Goal: Transaction & Acquisition: Purchase product/service

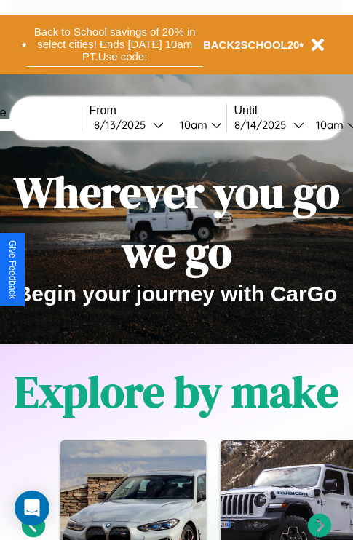
click at [114, 44] on button "Back to School savings of 20% in select cities! Ends [DATE] 10am PT. Use code:" at bounding box center [115, 44] width 176 height 45
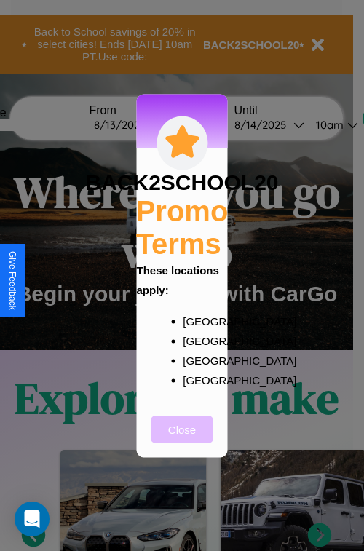
click at [182, 439] on button "Close" at bounding box center [182, 429] width 62 height 27
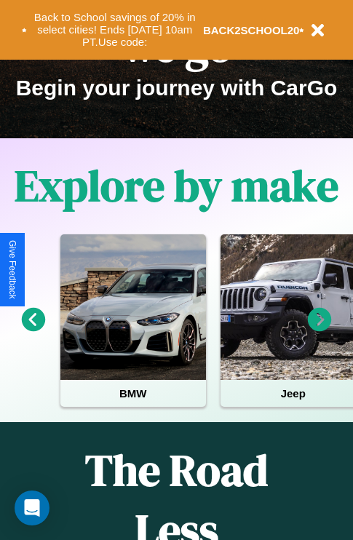
scroll to position [224, 0]
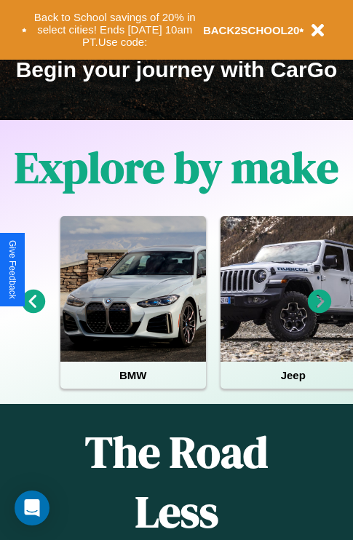
click at [320, 312] on icon at bounding box center [320, 302] width 24 height 24
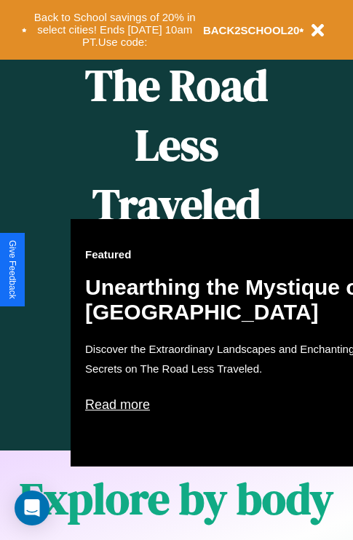
scroll to position [595, 0]
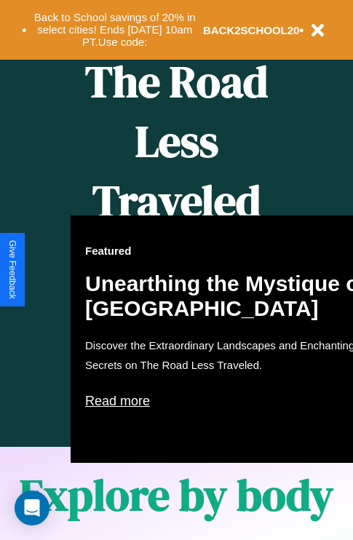
click at [176, 270] on div "Featured Unearthing the Mystique of Iceland Discover the Extraordinary Landscap…" at bounding box center [231, 340] width 320 height 248
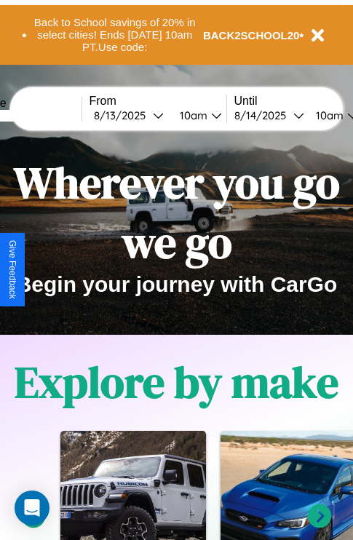
scroll to position [0, 0]
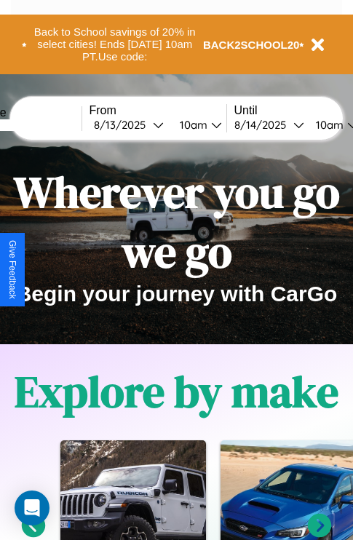
click at [49, 125] on input "text" at bounding box center [26, 125] width 109 height 12
type input "**********"
click at [146, 125] on div "8 / 13 / 2025" at bounding box center [123, 125] width 59 height 14
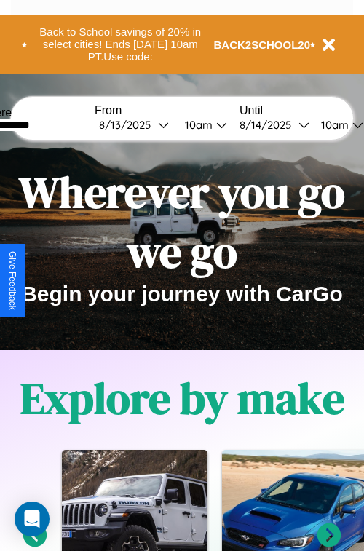
select select "*"
select select "****"
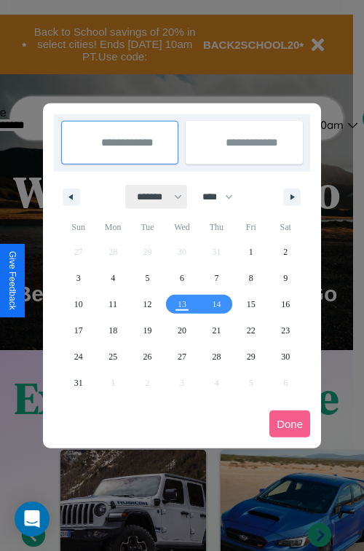
click at [153, 197] on select "******* ******** ***** ***** *** **** **** ****** ********* ******* ******** **…" at bounding box center [157, 197] width 62 height 24
select select "*"
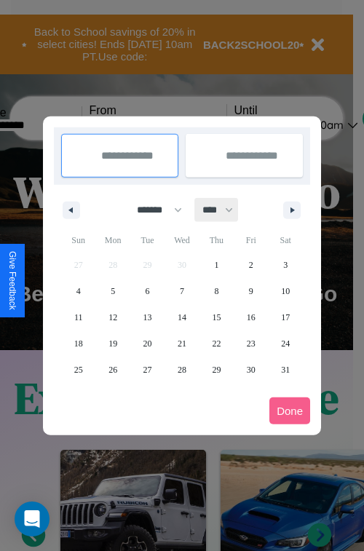
click at [224, 210] on select "**** **** **** **** **** **** **** **** **** **** **** **** **** **** **** ****…" at bounding box center [217, 210] width 44 height 24
select select "****"
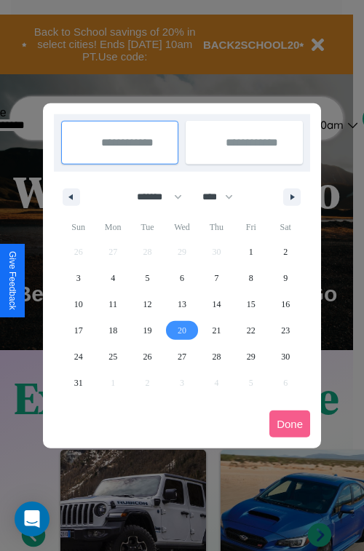
click at [181, 330] on span "20" at bounding box center [182, 331] width 9 height 26
type input "**********"
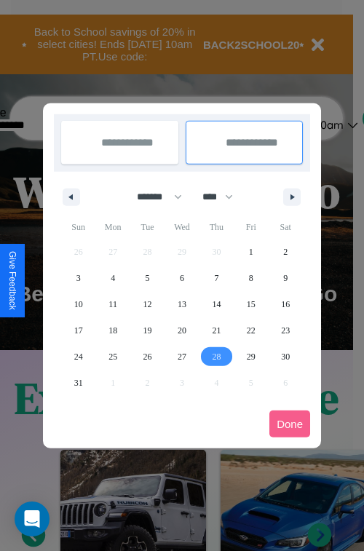
click at [216, 356] on span "28" at bounding box center [216, 357] width 9 height 26
type input "**********"
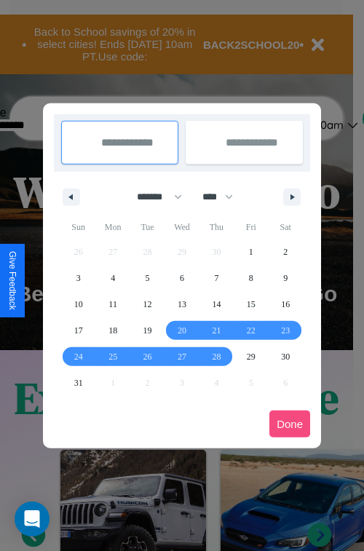
click at [290, 424] on button "Done" at bounding box center [289, 424] width 41 height 27
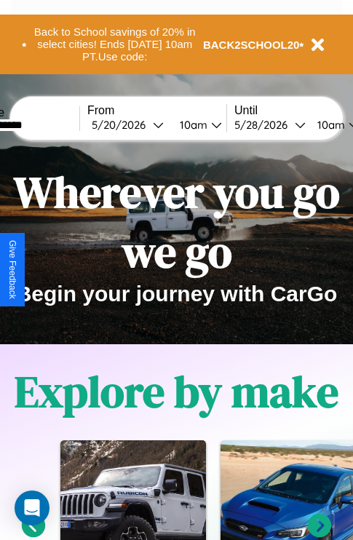
click at [210, 125] on div "10am" at bounding box center [192, 125] width 39 height 14
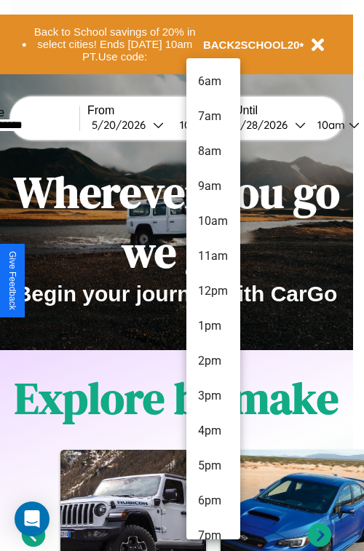
click at [213, 186] on li "9am" at bounding box center [213, 186] width 54 height 35
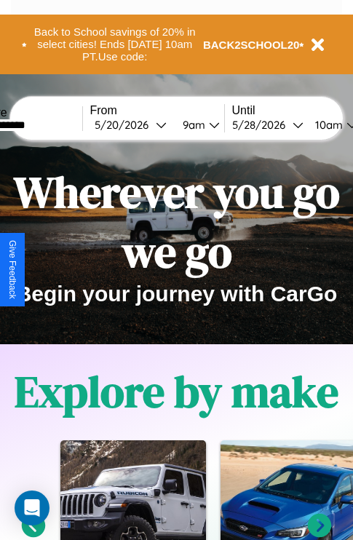
click at [345, 125] on div "10am" at bounding box center [327, 125] width 39 height 14
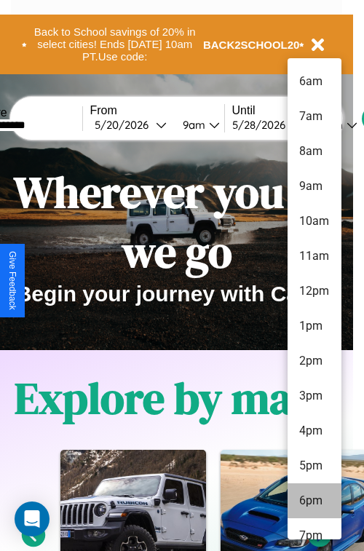
click at [314, 501] on li "6pm" at bounding box center [315, 501] width 54 height 35
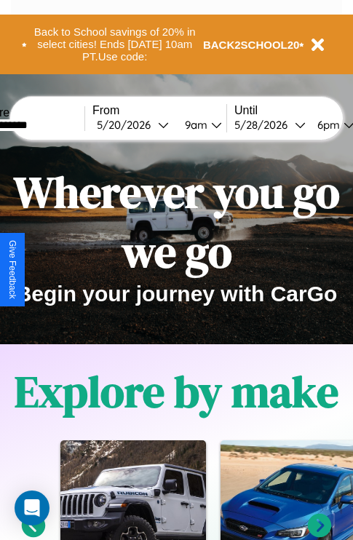
scroll to position [0, 52]
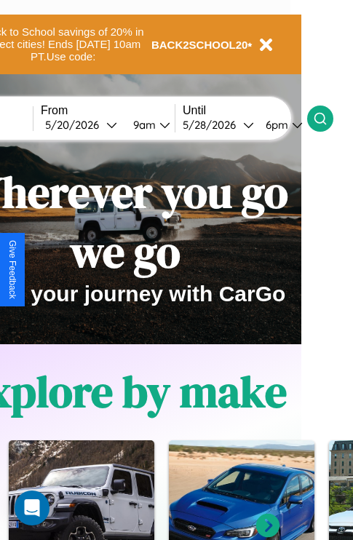
click at [328, 118] on icon at bounding box center [320, 118] width 15 height 15
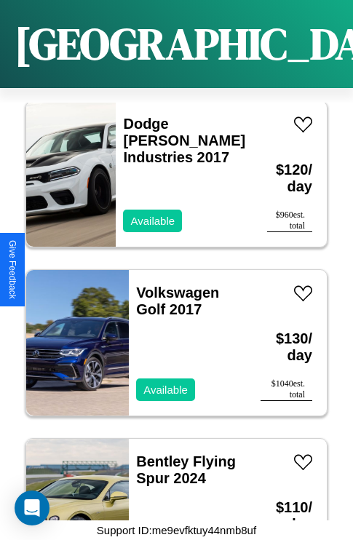
scroll to position [50, 0]
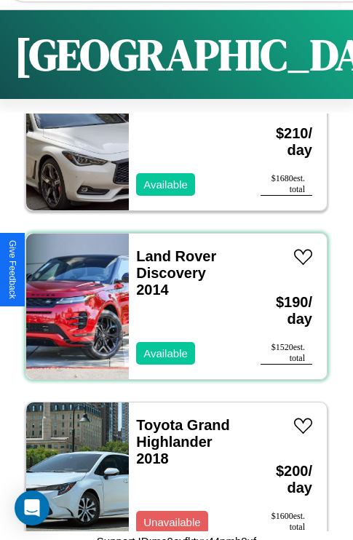
click at [171, 307] on div "Land Rover Discovery 2014 Available" at bounding box center [187, 307] width 117 height 146
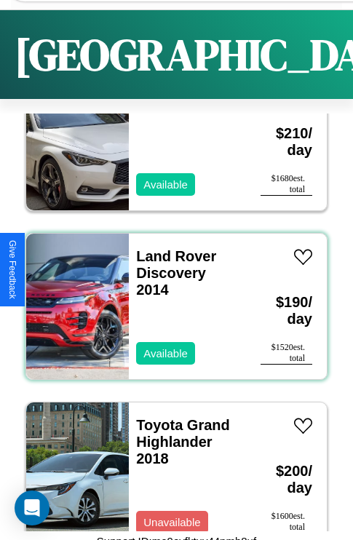
click at [171, 307] on div "Land Rover Discovery 2014 Available" at bounding box center [187, 307] width 117 height 146
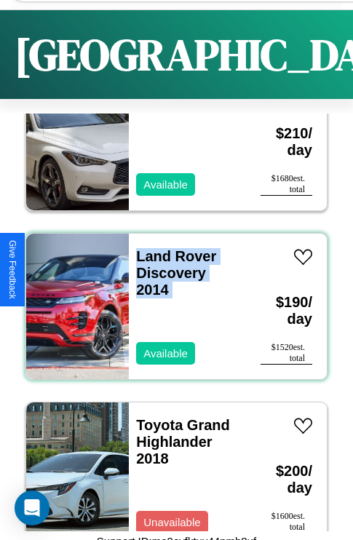
click at [171, 307] on div "Land Rover Discovery 2014 Available" at bounding box center [187, 307] width 117 height 146
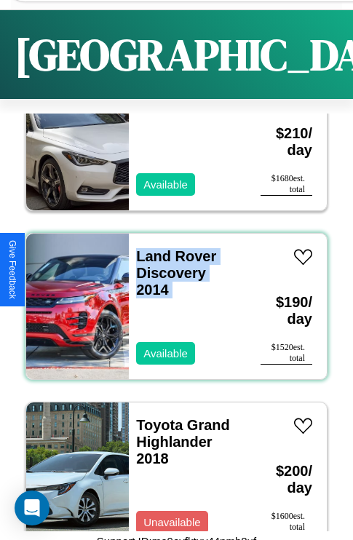
click at [171, 307] on div "Land Rover Discovery 2014 Available" at bounding box center [187, 307] width 117 height 146
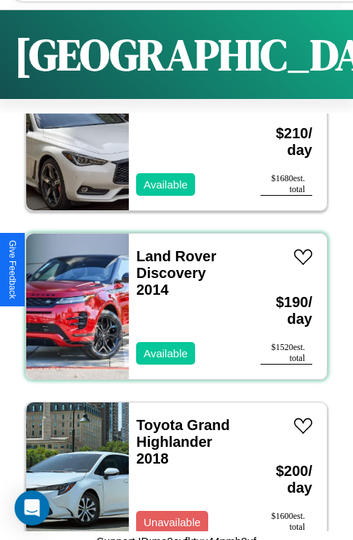
click at [171, 307] on div "Land Rover Discovery 2014 Available" at bounding box center [187, 307] width 117 height 146
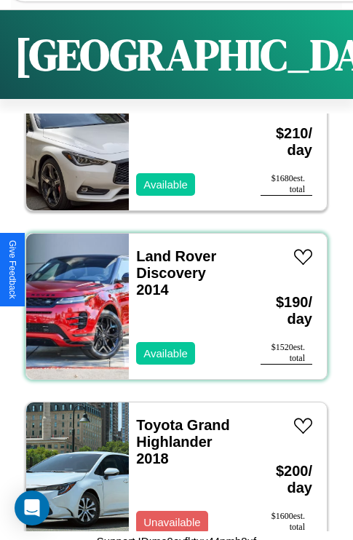
click at [171, 307] on div "Land Rover Discovery 2014 Available" at bounding box center [187, 307] width 117 height 146
click at [172, 256] on link "Land Rover Discovery 2014" at bounding box center [176, 273] width 80 height 50
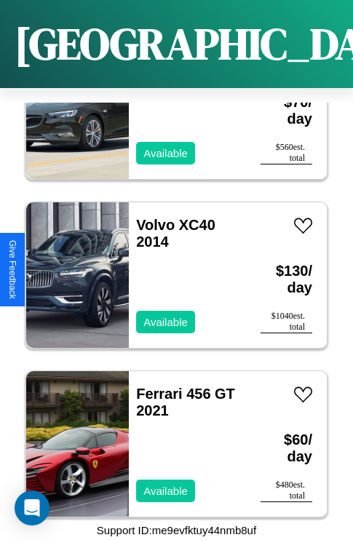
scroll to position [8672, 0]
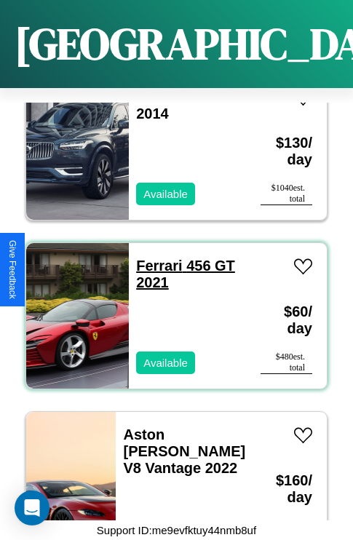
click at [154, 258] on link "Ferrari 456 GT 2021" at bounding box center [185, 274] width 99 height 33
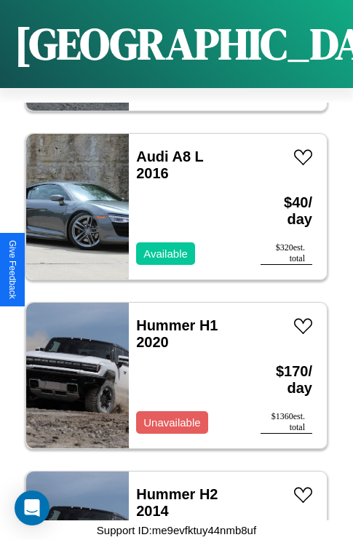
scroll to position [4785, 0]
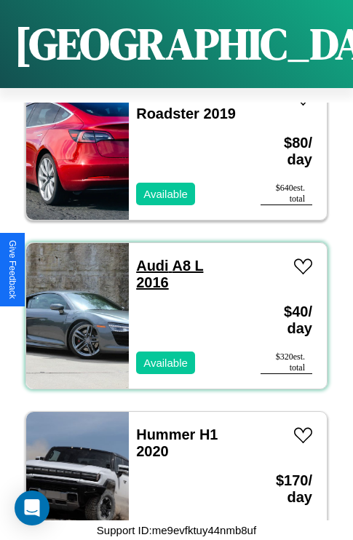
click at [148, 258] on link "Audi A8 L 2016" at bounding box center [169, 274] width 67 height 33
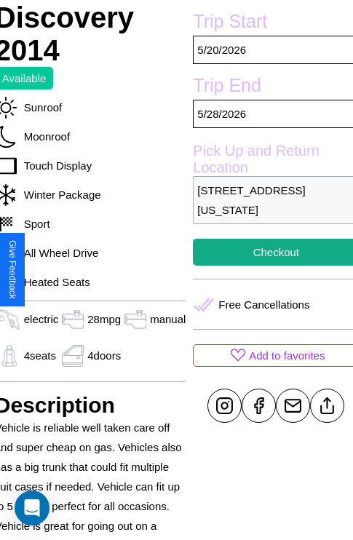
scroll to position [353, 58]
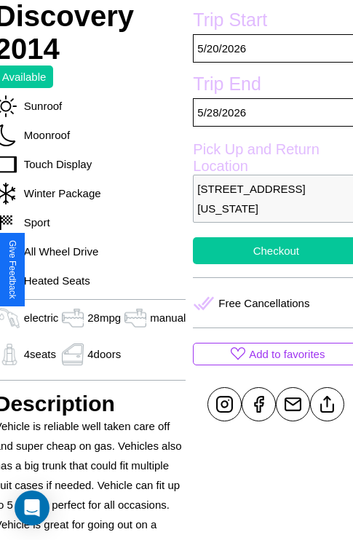
click at [270, 264] on button "Checkout" at bounding box center [276, 250] width 166 height 27
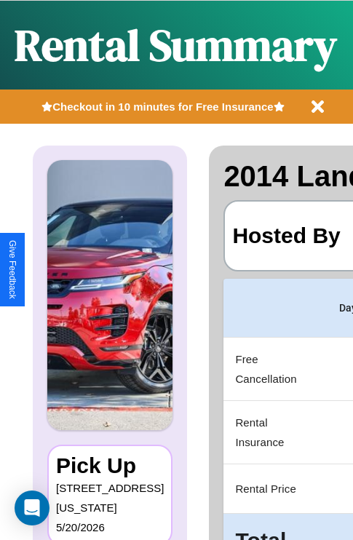
scroll to position [0, 289]
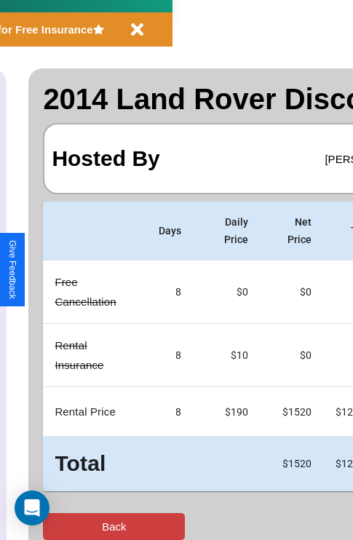
click at [71, 527] on button "Back" at bounding box center [114, 526] width 142 height 27
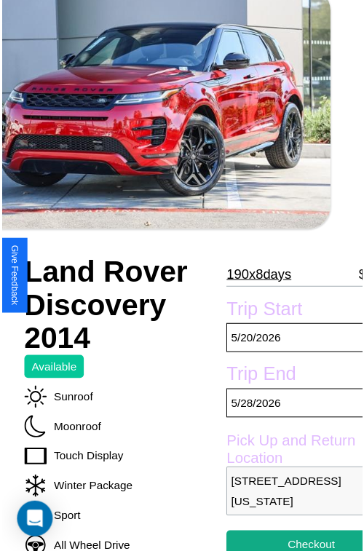
scroll to position [131, 58]
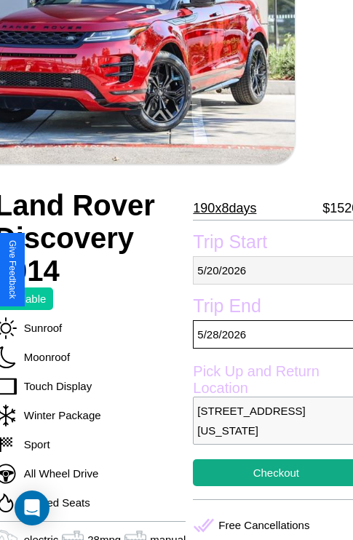
click at [270, 270] on p "5 / 20 / 2026" at bounding box center [276, 270] width 166 height 28
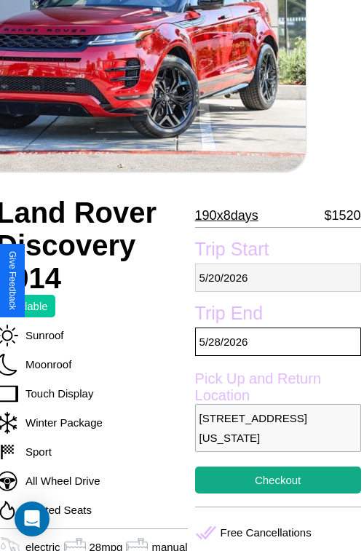
select select "*"
select select "****"
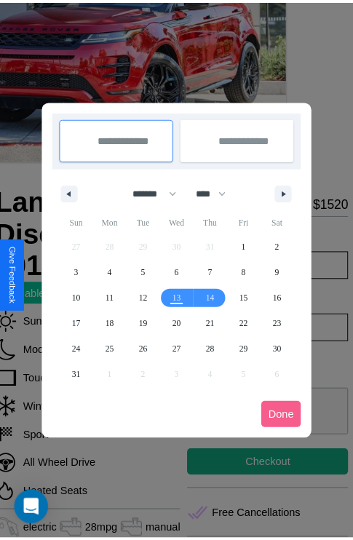
scroll to position [0, 58]
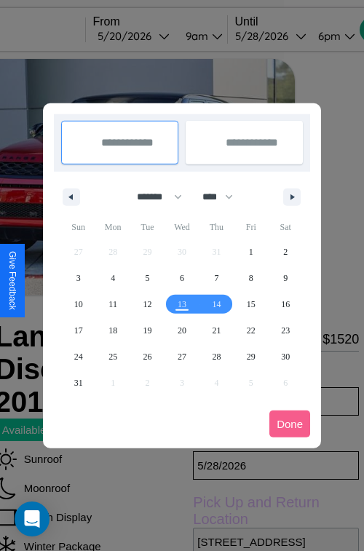
click at [154, 36] on div at bounding box center [182, 275] width 364 height 551
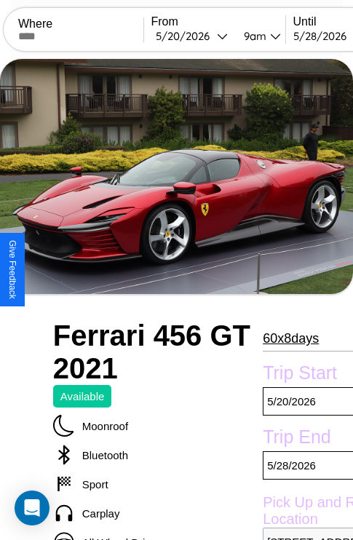
scroll to position [738, 108]
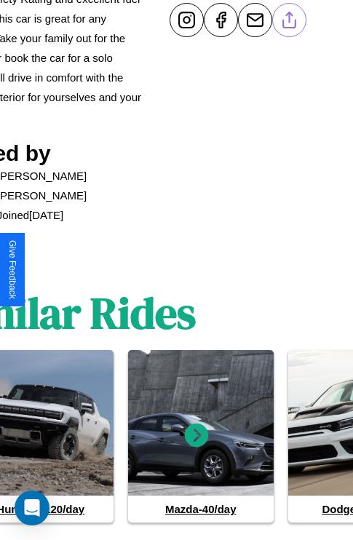
click at [290, 23] on line at bounding box center [290, 17] width 0 height 10
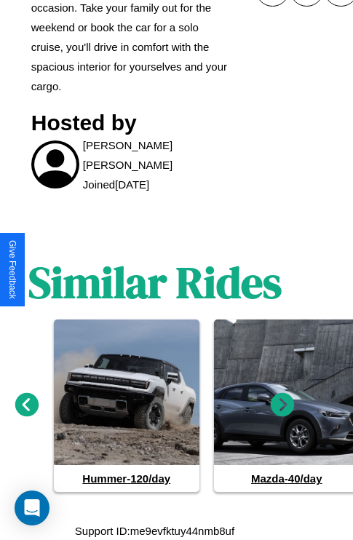
click at [26, 405] on icon at bounding box center [27, 405] width 24 height 24
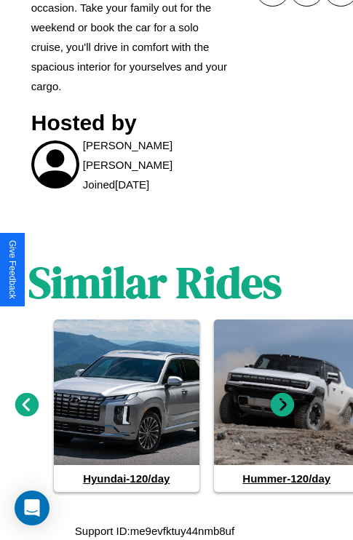
click at [26, 405] on icon at bounding box center [27, 405] width 24 height 24
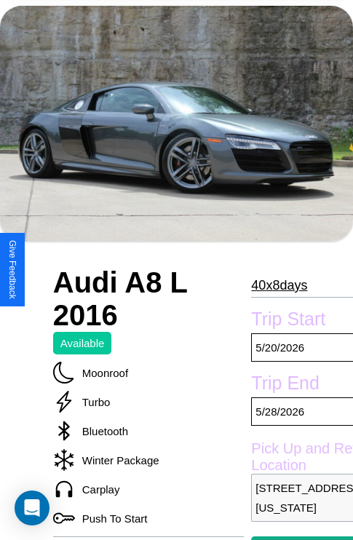
scroll to position [768, 0]
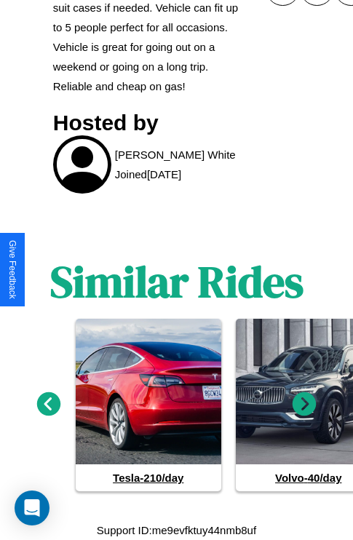
click at [304, 405] on icon at bounding box center [305, 405] width 24 height 24
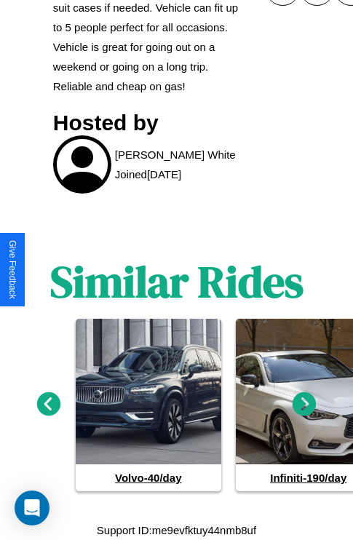
click at [304, 405] on icon at bounding box center [305, 405] width 24 height 24
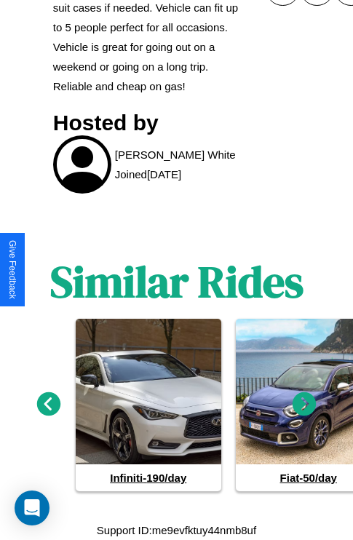
click at [304, 405] on icon at bounding box center [305, 405] width 24 height 24
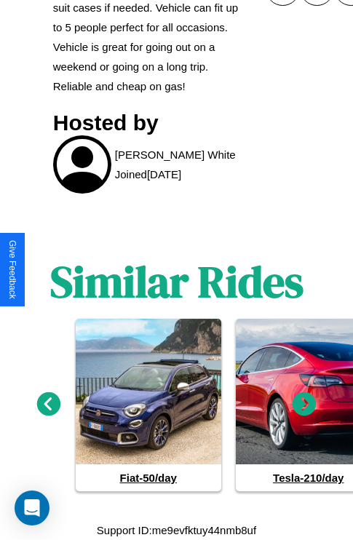
click at [304, 405] on icon at bounding box center [305, 405] width 24 height 24
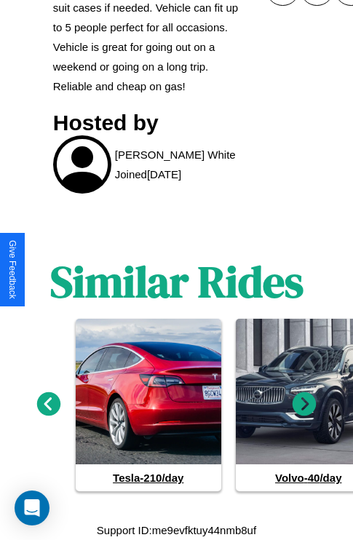
click at [48, 405] on icon at bounding box center [49, 405] width 24 height 24
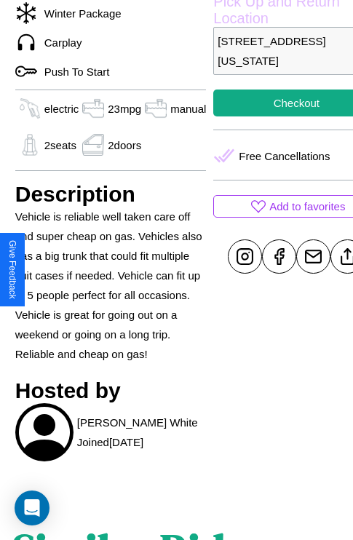
scroll to position [353, 58]
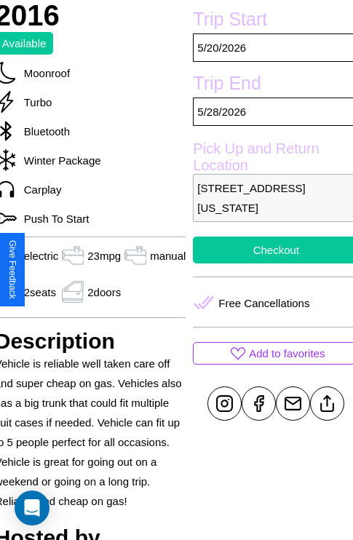
click at [270, 264] on button "Checkout" at bounding box center [276, 250] width 166 height 27
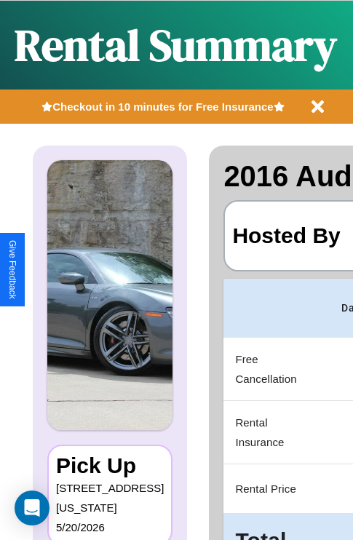
scroll to position [0, 289]
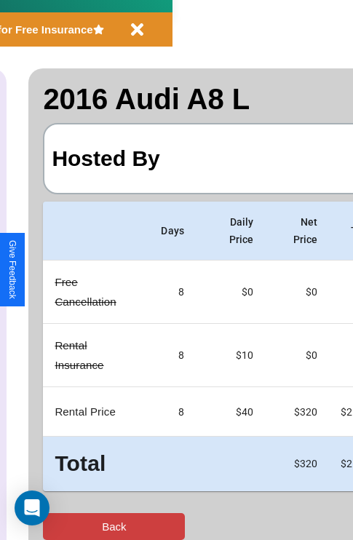
click at [71, 527] on button "Back" at bounding box center [114, 526] width 142 height 27
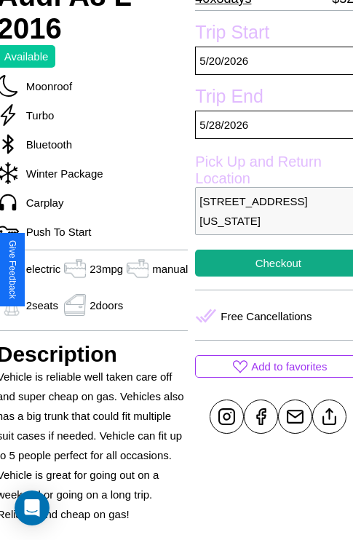
scroll to position [353, 58]
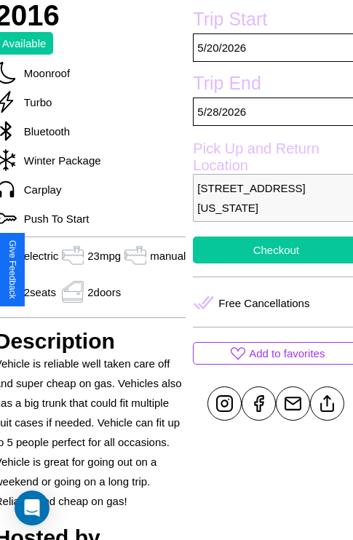
click at [270, 264] on button "Checkout" at bounding box center [276, 250] width 166 height 27
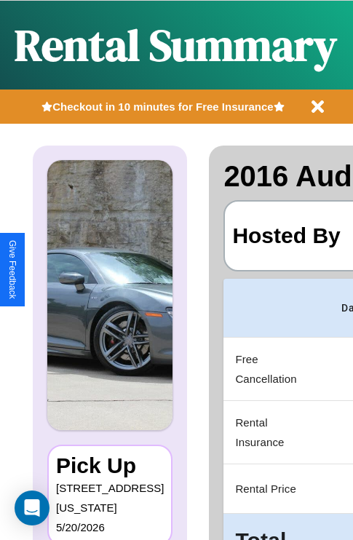
scroll to position [0, 289]
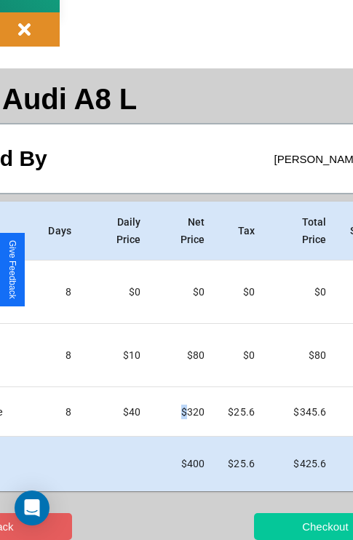
click at [282, 527] on button "Checkout" at bounding box center [325, 526] width 142 height 27
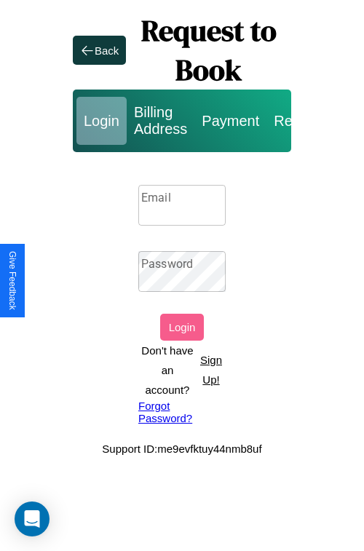
click at [210, 370] on p "Sign Up!" at bounding box center [211, 369] width 29 height 39
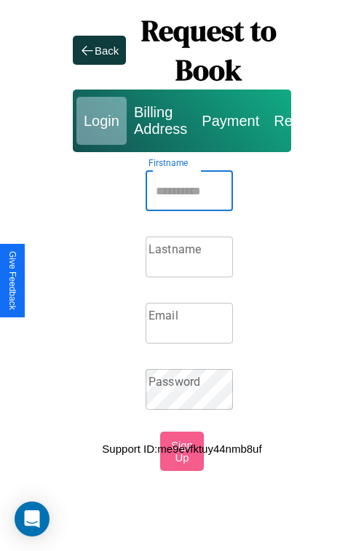
click at [189, 191] on input "Firstname" at bounding box center [189, 190] width 87 height 41
type input "****"
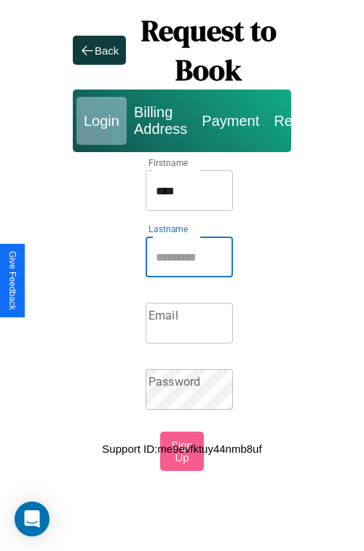
click at [189, 257] on input "Lastname" at bounding box center [189, 257] width 87 height 41
type input "*******"
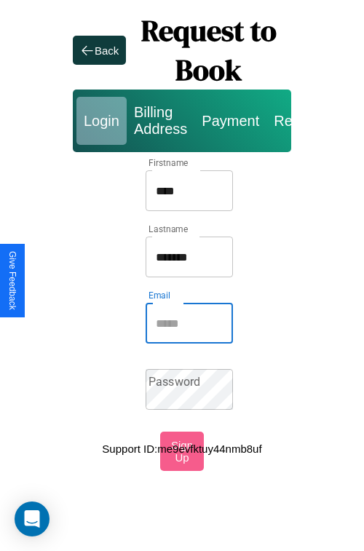
click at [189, 323] on input "Email" at bounding box center [189, 323] width 87 height 41
type input "**********"
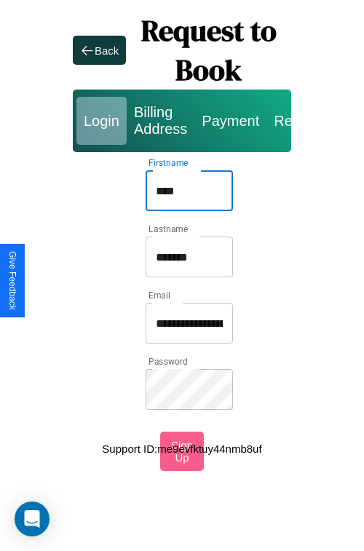
click at [189, 191] on input "****" at bounding box center [189, 190] width 87 height 41
type input "**********"
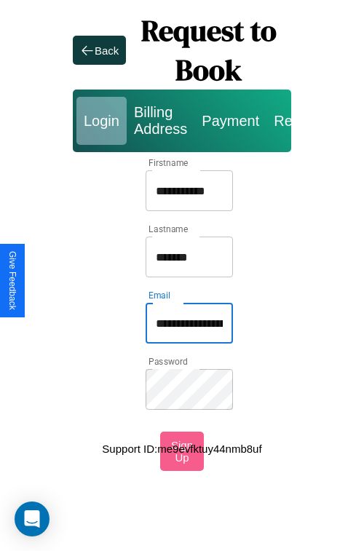
click at [189, 323] on input "**********" at bounding box center [189, 323] width 87 height 41
type input "**********"
